Goal: Register for event/course

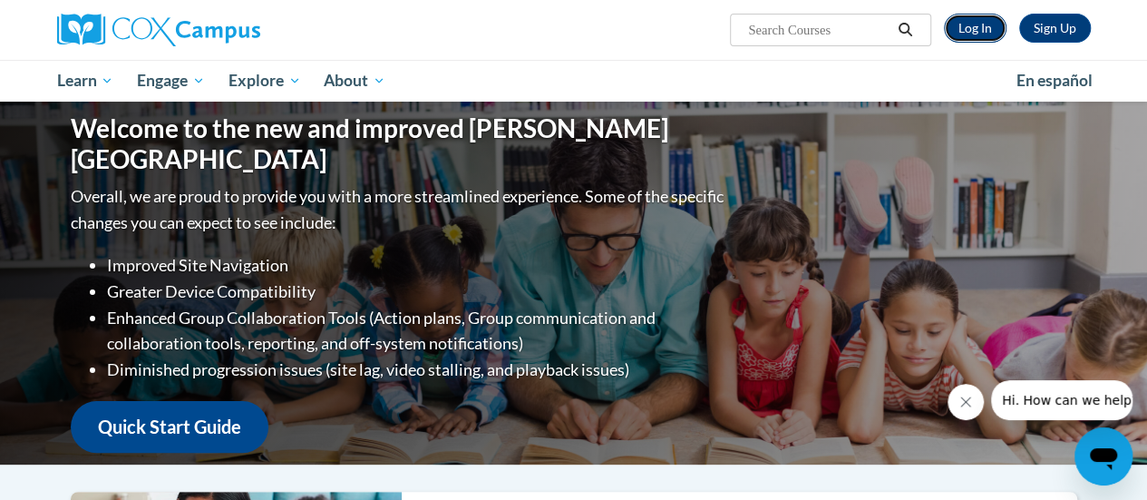
click at [987, 14] on link "Log In" at bounding box center [975, 28] width 63 height 29
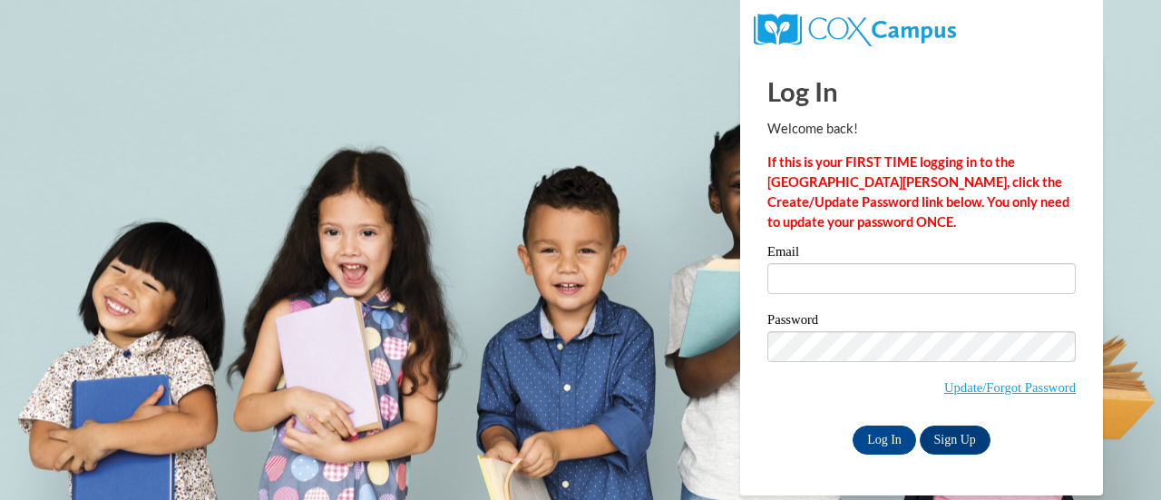
click at [870, 259] on label "Email" at bounding box center [921, 254] width 308 height 18
click at [870, 263] on input "Email" at bounding box center [921, 278] width 308 height 31
click at [871, 278] on input "Email" at bounding box center [921, 278] width 308 height 31
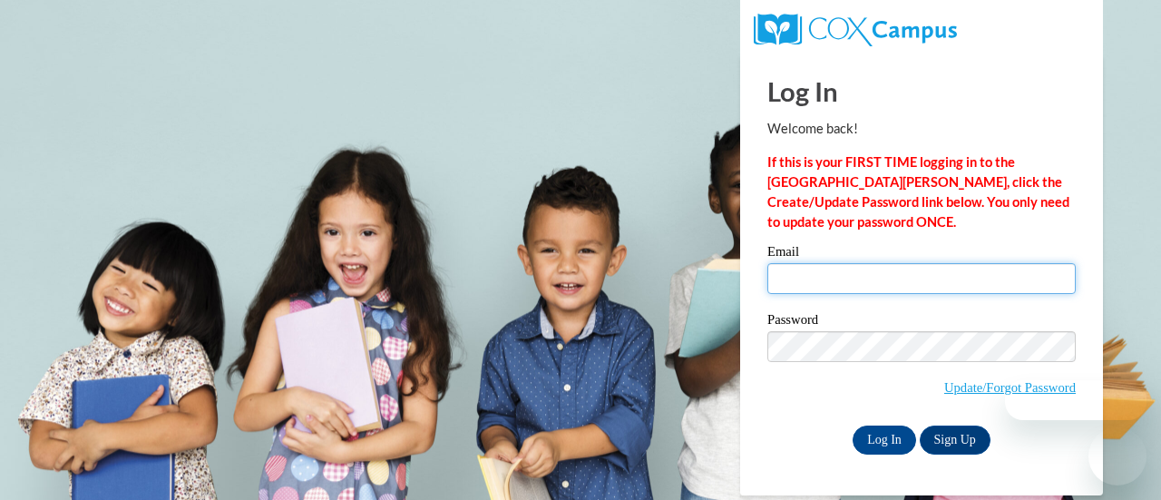
type input "e047507@muscogee.k12.ga.us"
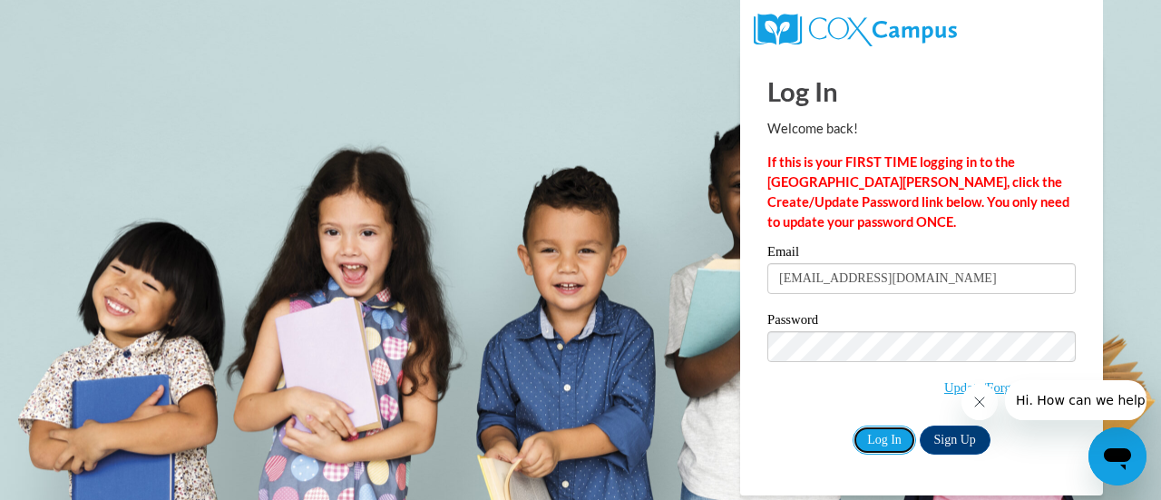
click at [880, 422] on div "Email e047507@muscogee.k12.ga.us Password Update/Forgot Password Log In Sign Up…" at bounding box center [921, 349] width 308 height 209
click at [883, 443] on input "Log In" at bounding box center [883, 439] width 63 height 29
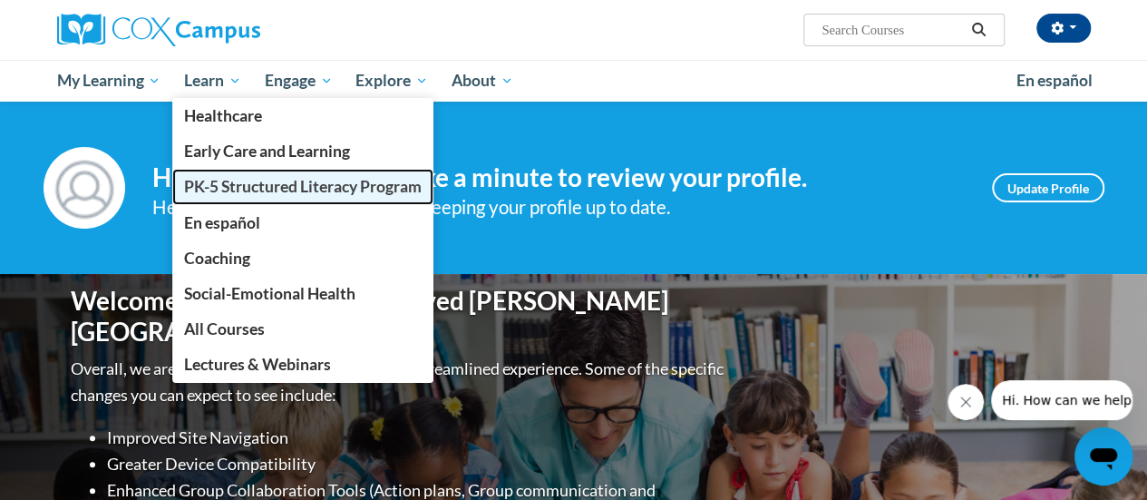
click at [282, 195] on span "PK-5 Structured Literacy Program" at bounding box center [303, 186] width 238 height 19
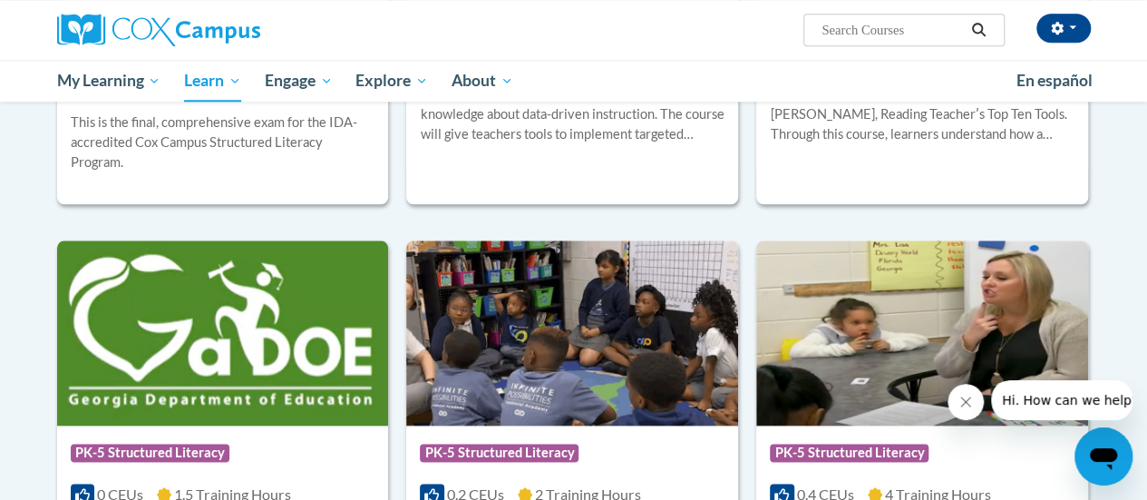
scroll to position [1179, 0]
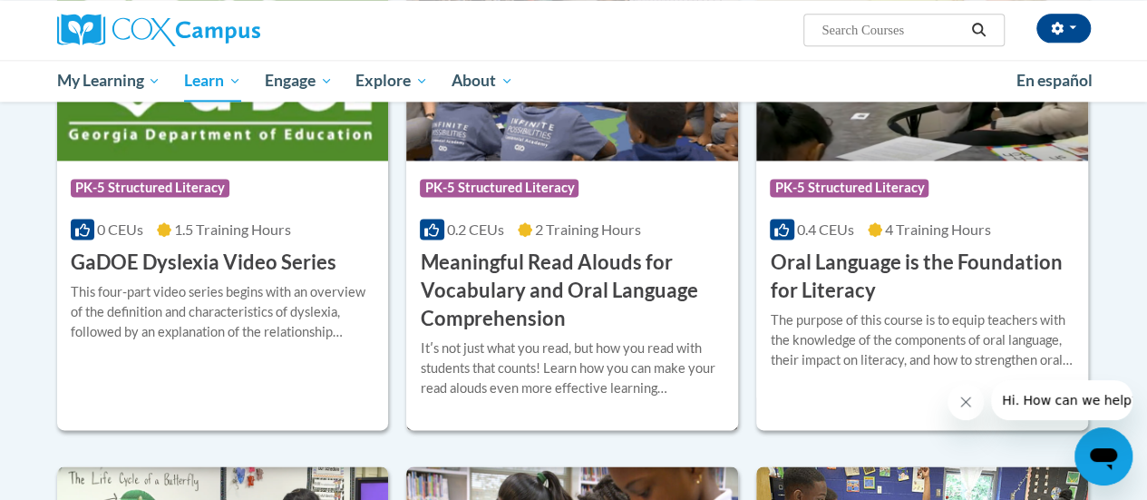
click at [573, 271] on h3 "Meaningful Read Alouds for Vocabulary and Oral Language Comprehension" at bounding box center [572, 289] width 305 height 83
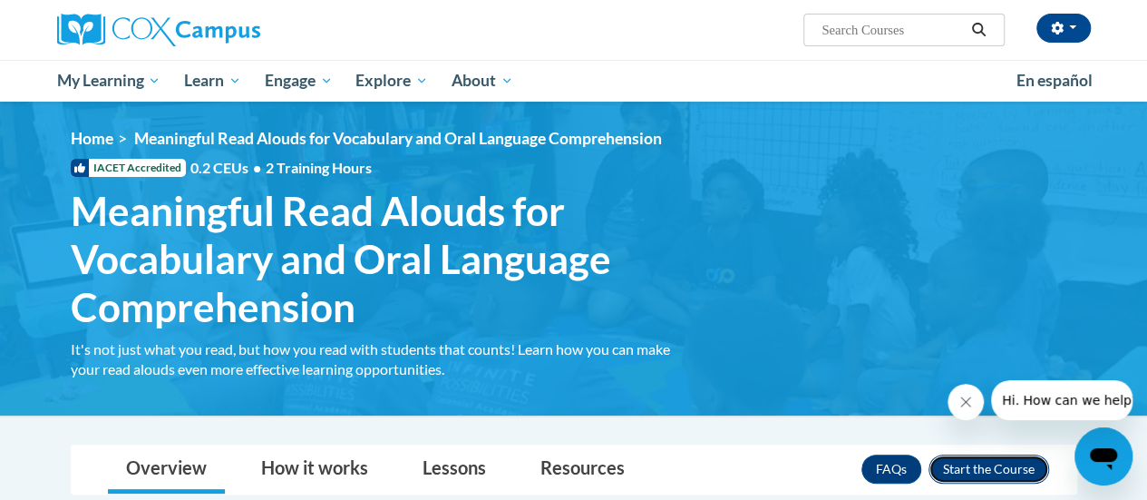
click at [1012, 462] on button "Enroll" at bounding box center [989, 468] width 121 height 29
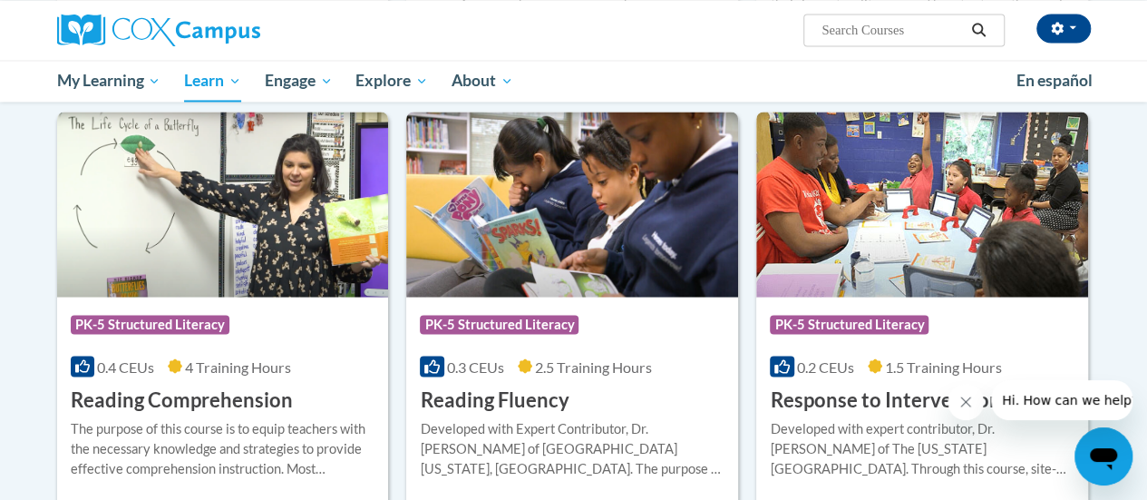
scroll to position [1542, 0]
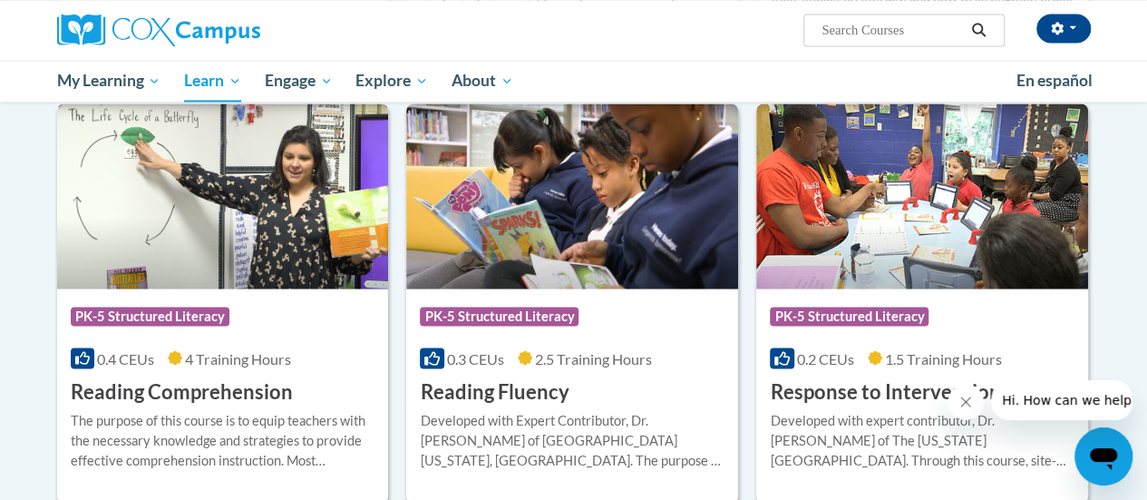
click at [274, 384] on h3 "Reading Comprehension" at bounding box center [182, 391] width 222 height 28
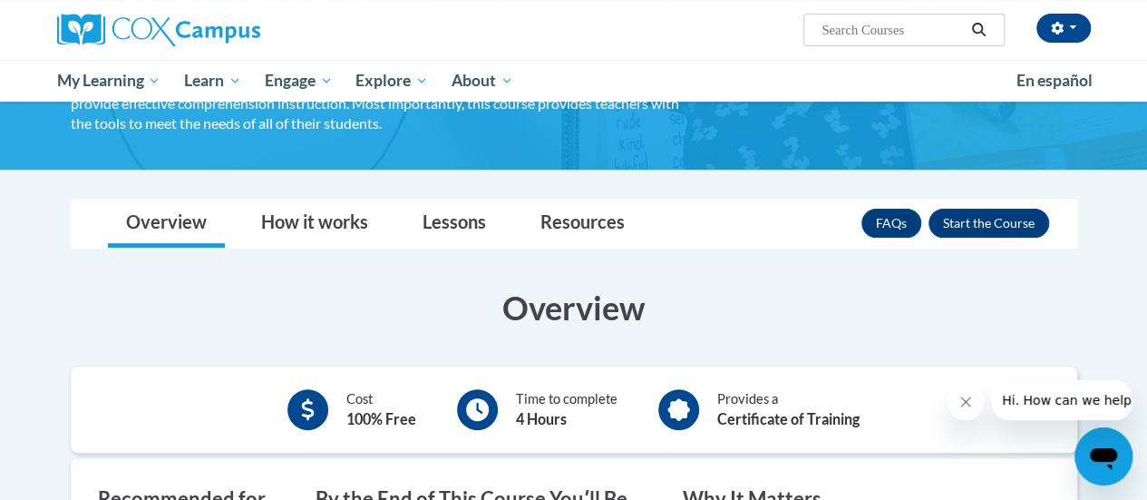
scroll to position [181, 0]
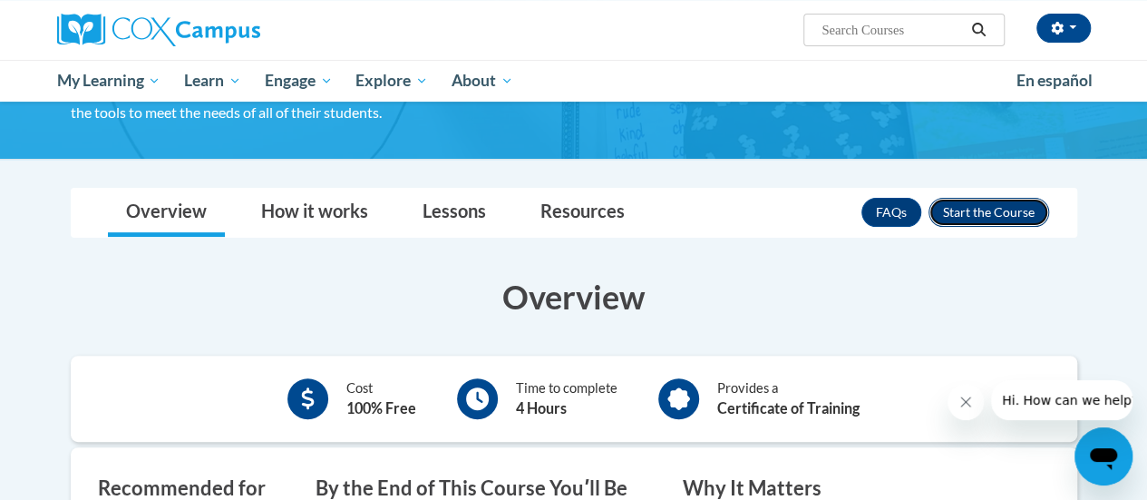
click at [1023, 200] on button "Enroll" at bounding box center [989, 212] width 121 height 29
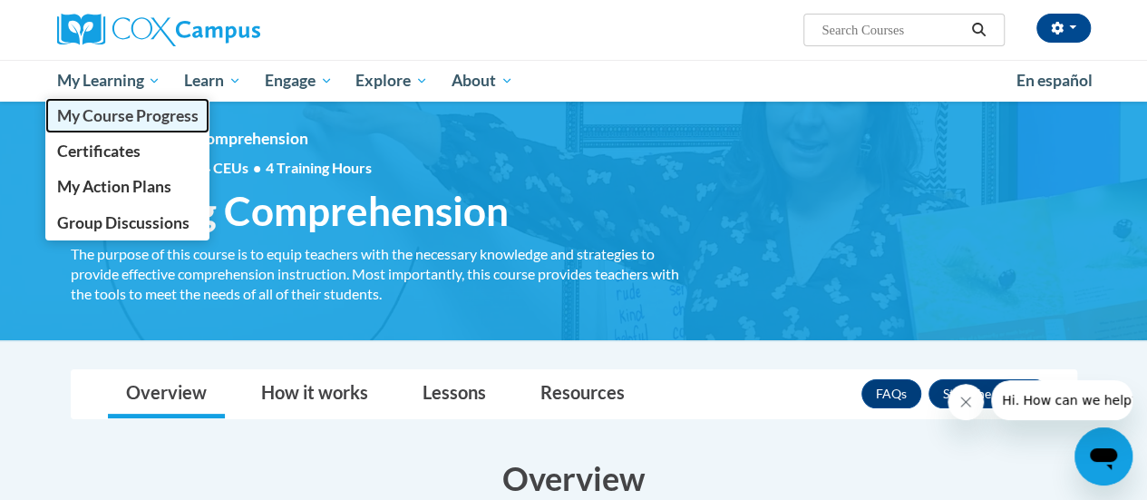
click at [151, 116] on span "My Course Progress" at bounding box center [126, 115] width 141 height 19
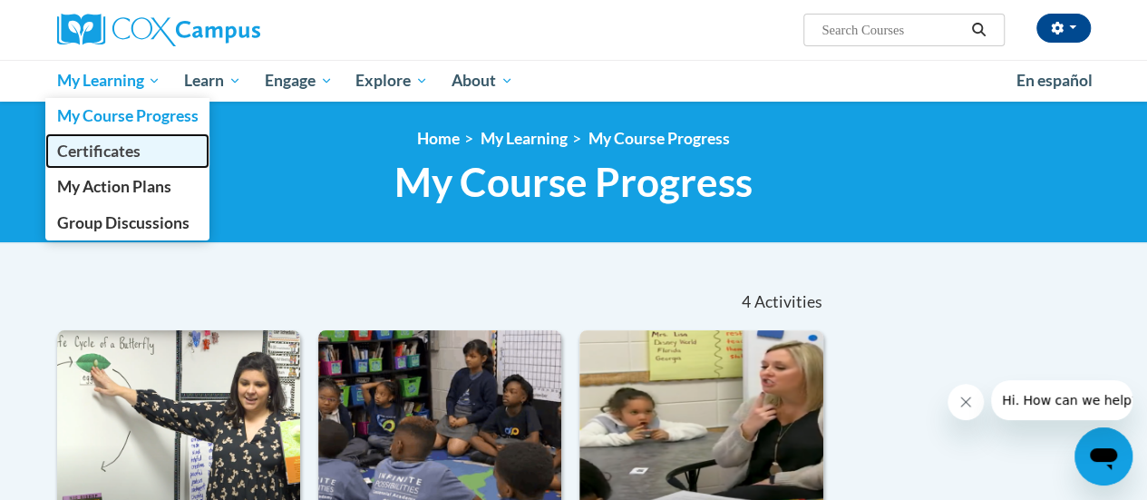
click at [120, 153] on span "Certificates" at bounding box center [97, 150] width 83 height 19
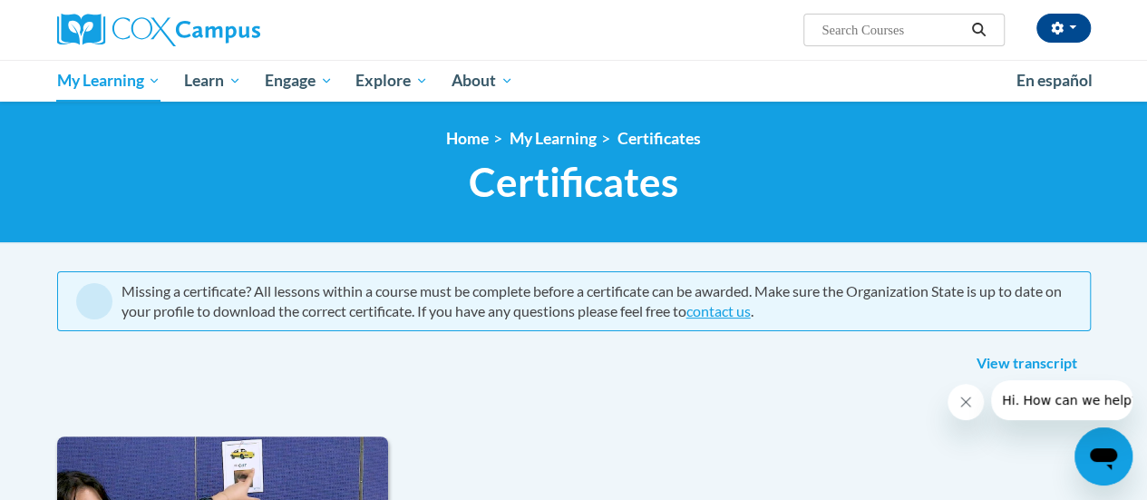
scroll to position [181, 0]
